Goal: Task Accomplishment & Management: Manage account settings

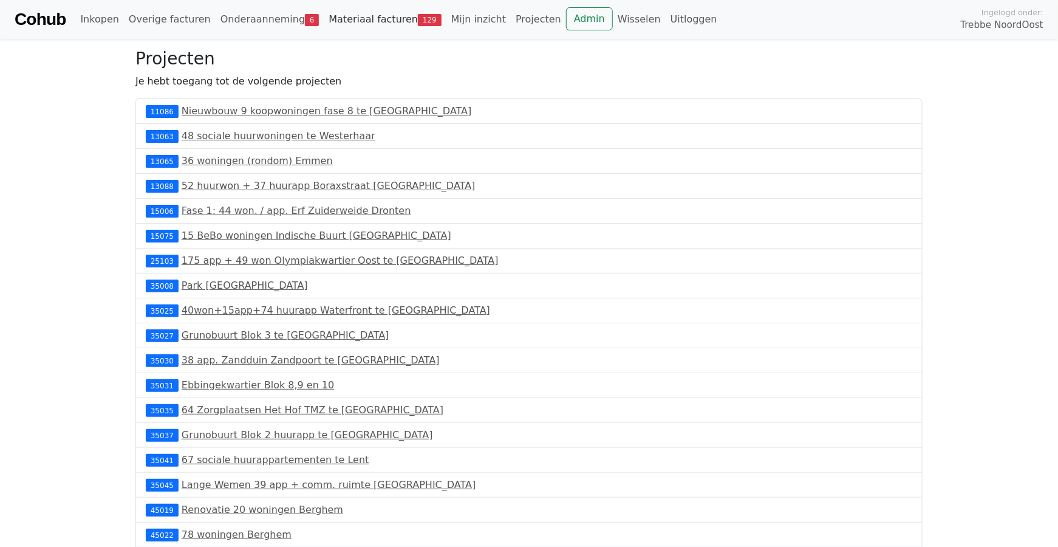
click at [369, 20] on link "Materiaal facturen 129" at bounding box center [385, 19] width 122 height 24
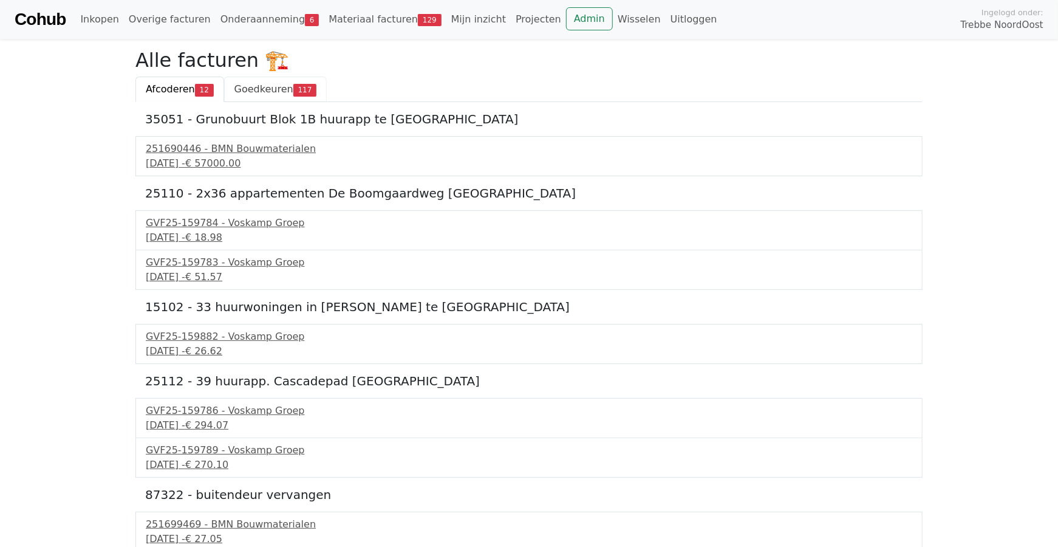
click at [271, 90] on span "Goedkeuren" at bounding box center [263, 89] width 59 height 12
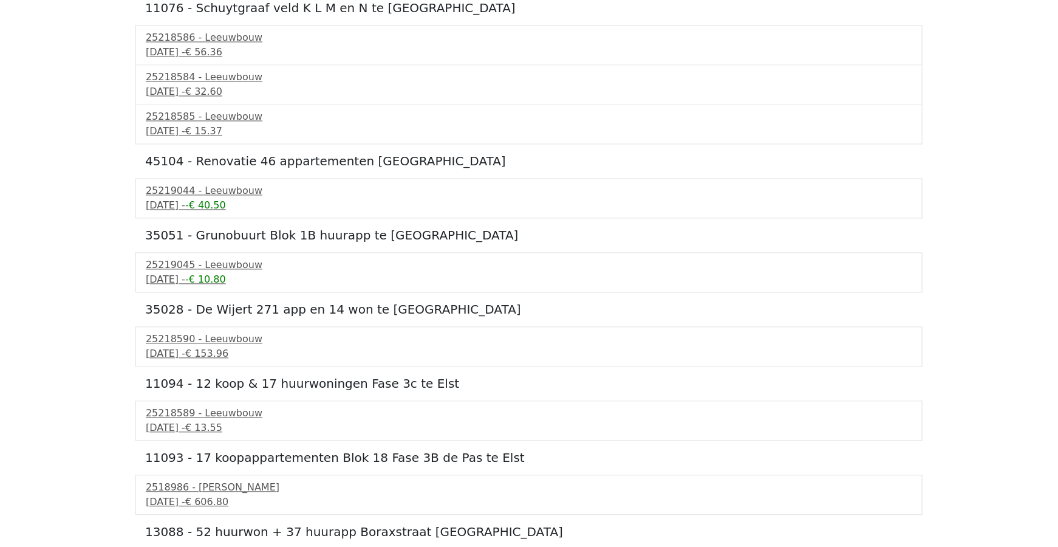
scroll to position [5875, 0]
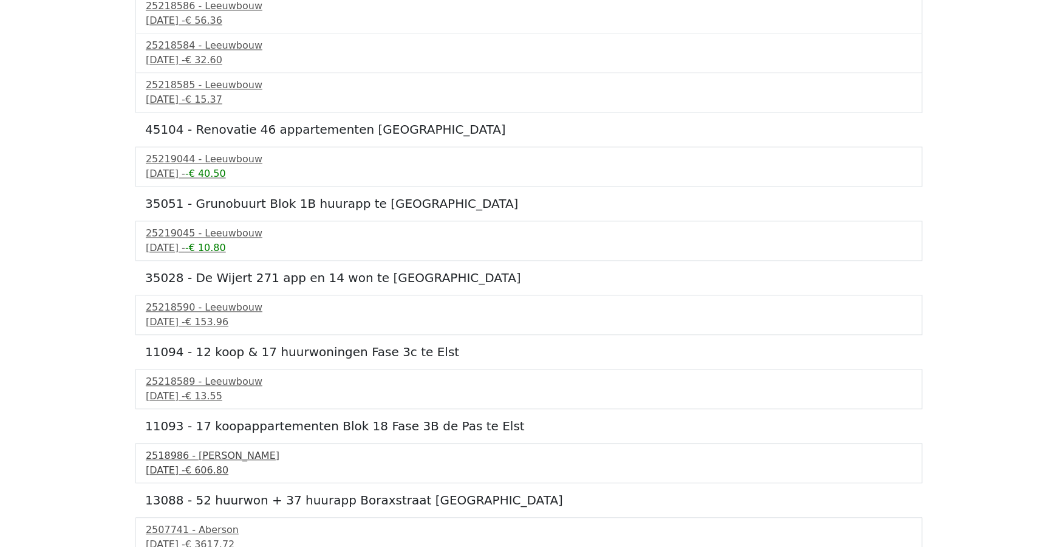
click at [200, 448] on div "2518986 - [PERSON_NAME]" at bounding box center [529, 455] width 766 height 15
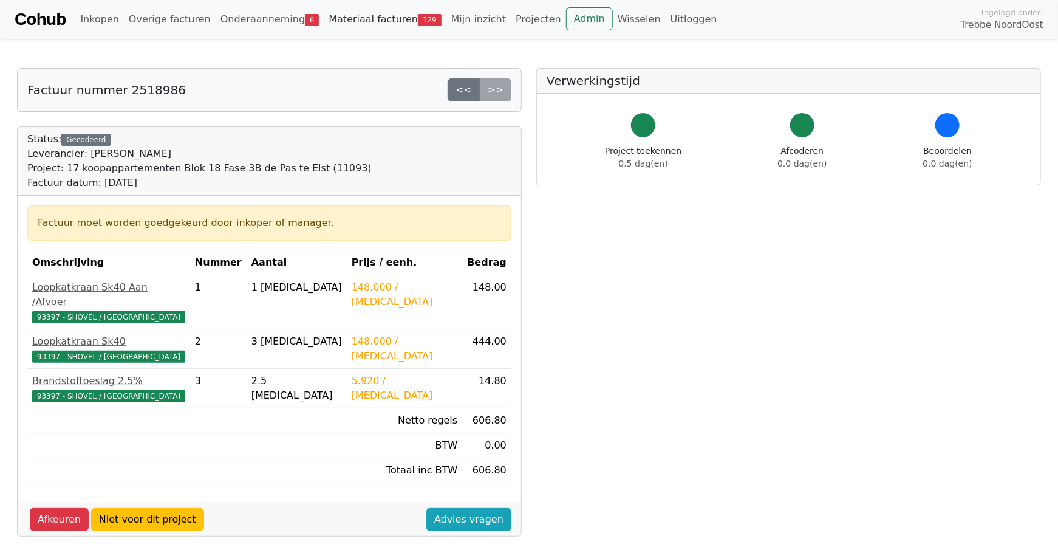
click at [360, 18] on link "Materiaal facturen 129" at bounding box center [385, 19] width 122 height 24
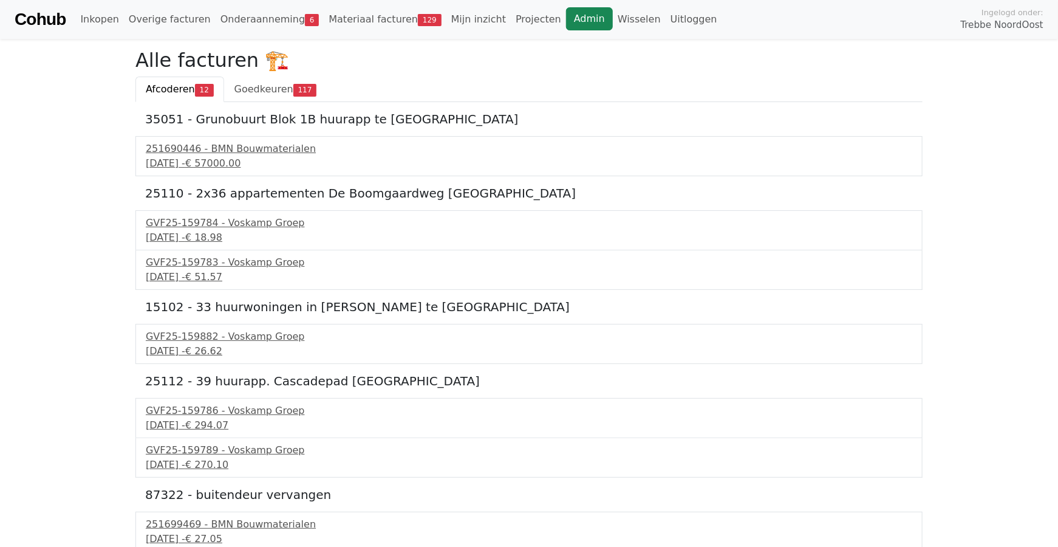
click at [566, 22] on link "Admin" at bounding box center [589, 18] width 47 height 23
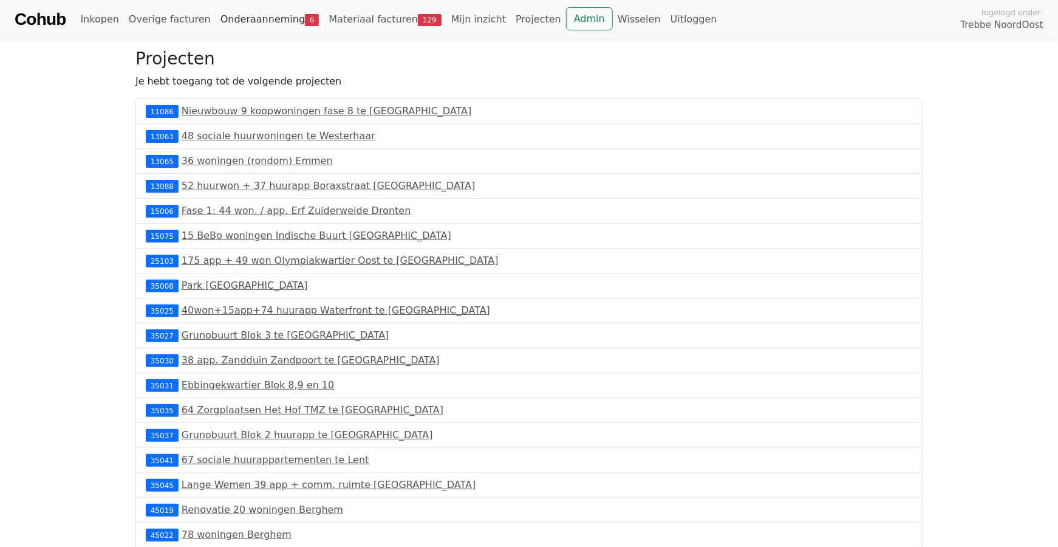
click at [236, 22] on link "Onderaanneming 6" at bounding box center [270, 19] width 109 height 24
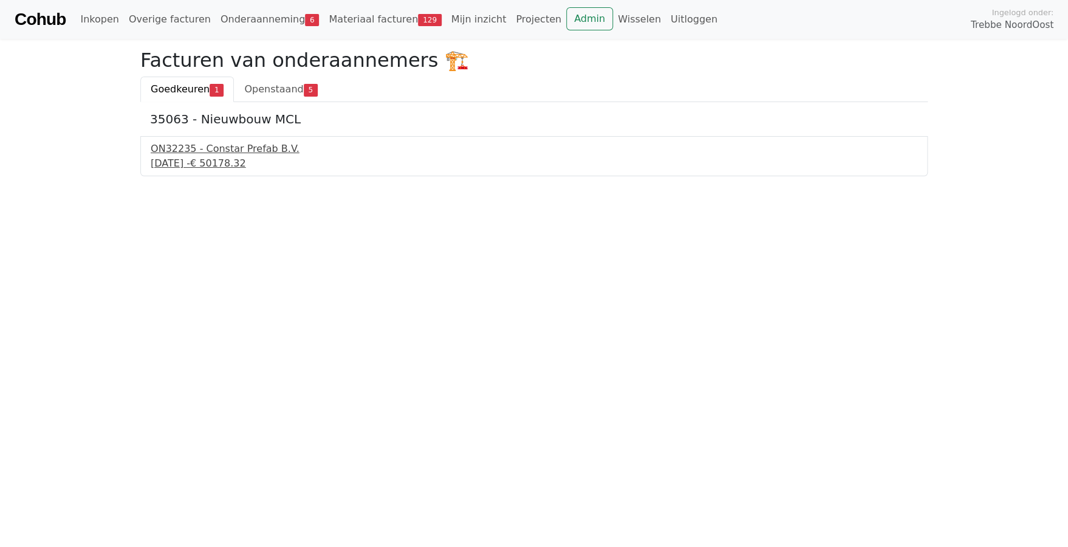
click at [182, 160] on div "26 september 2025 - € 50178.32" at bounding box center [534, 163] width 766 height 15
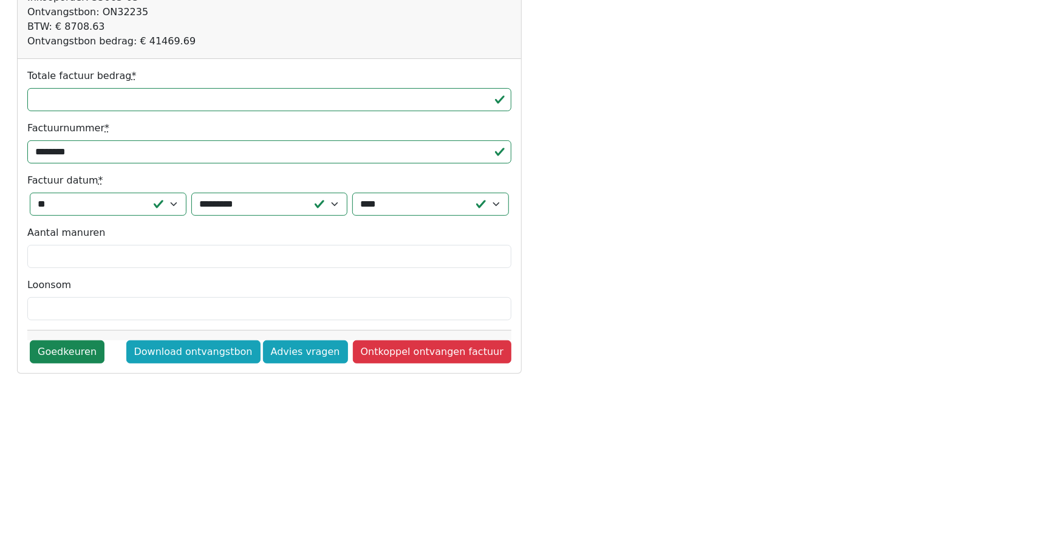
scroll to position [121, 0]
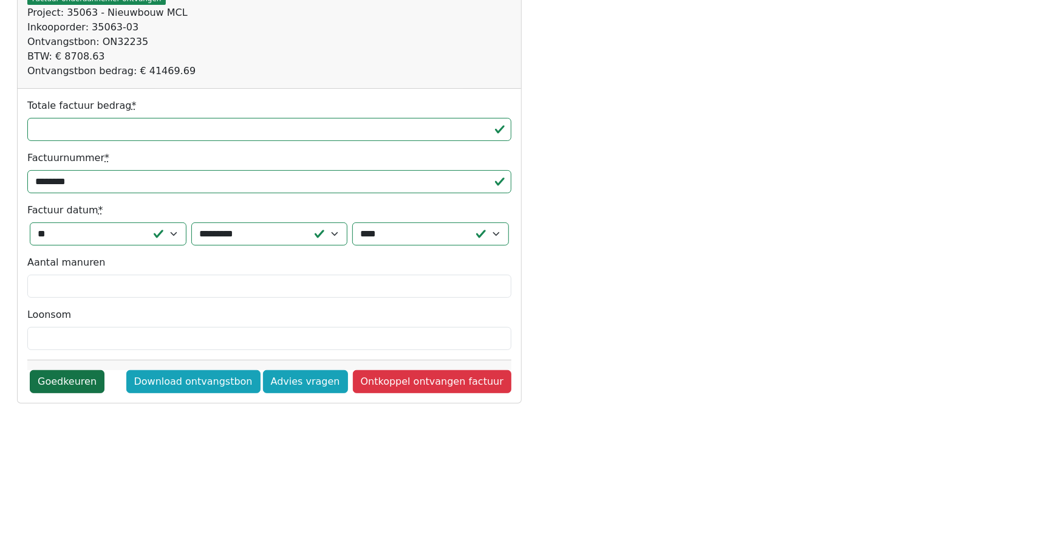
click at [69, 388] on link "Goedkeuren" at bounding box center [67, 381] width 75 height 23
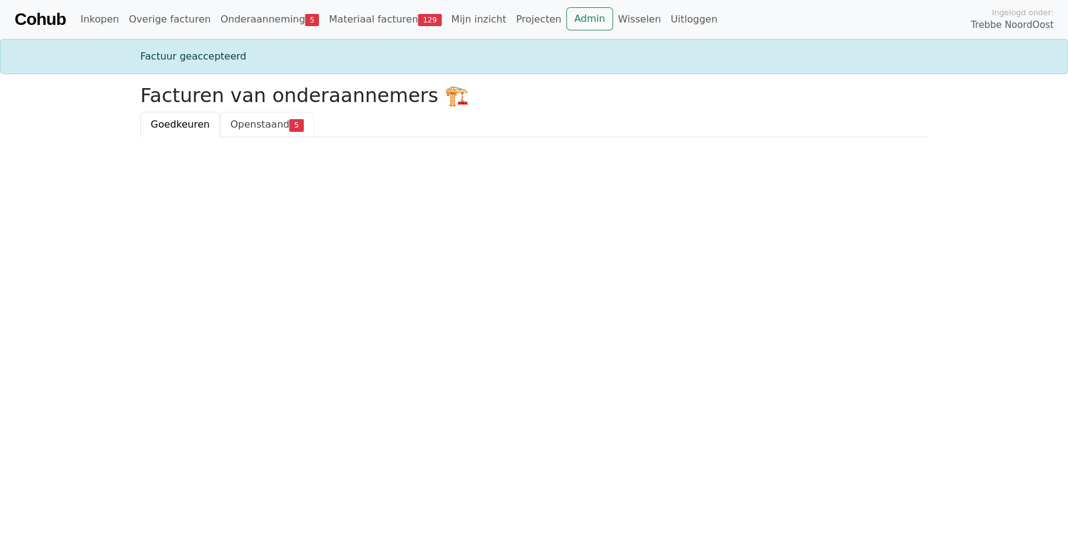
click at [239, 129] on span "Openstaand" at bounding box center [259, 124] width 59 height 12
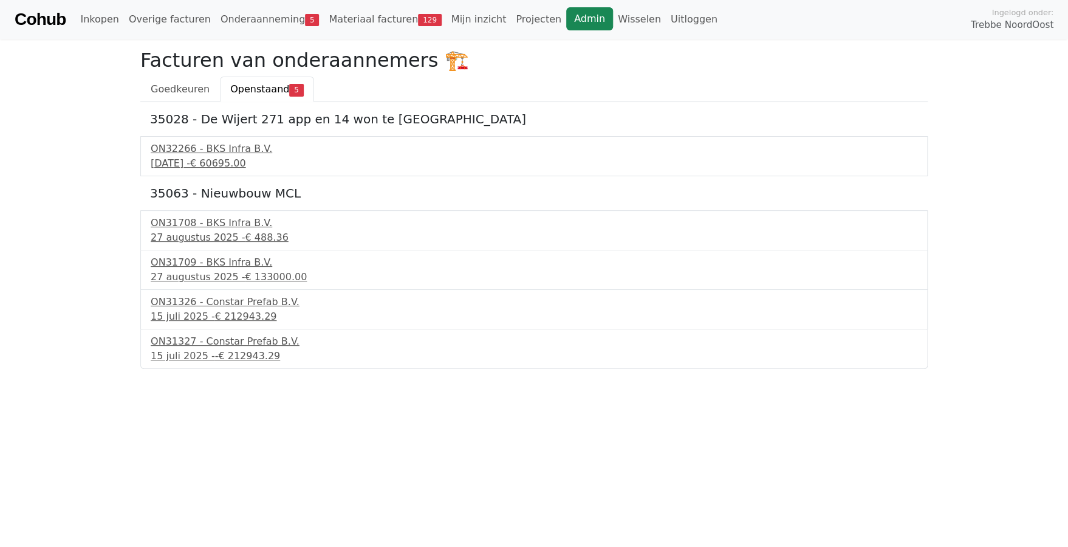
click at [566, 22] on link "Admin" at bounding box center [589, 18] width 47 height 23
